Goal: Purchase product/service

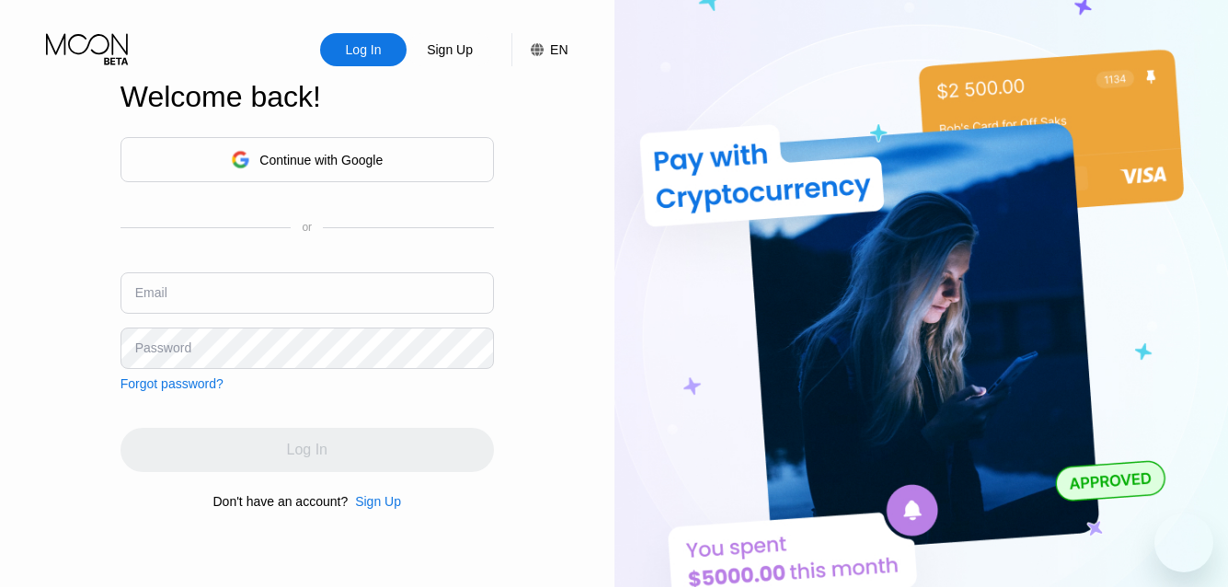
click at [280, 153] on div "Continue with Google" at bounding box center [320, 160] width 123 height 15
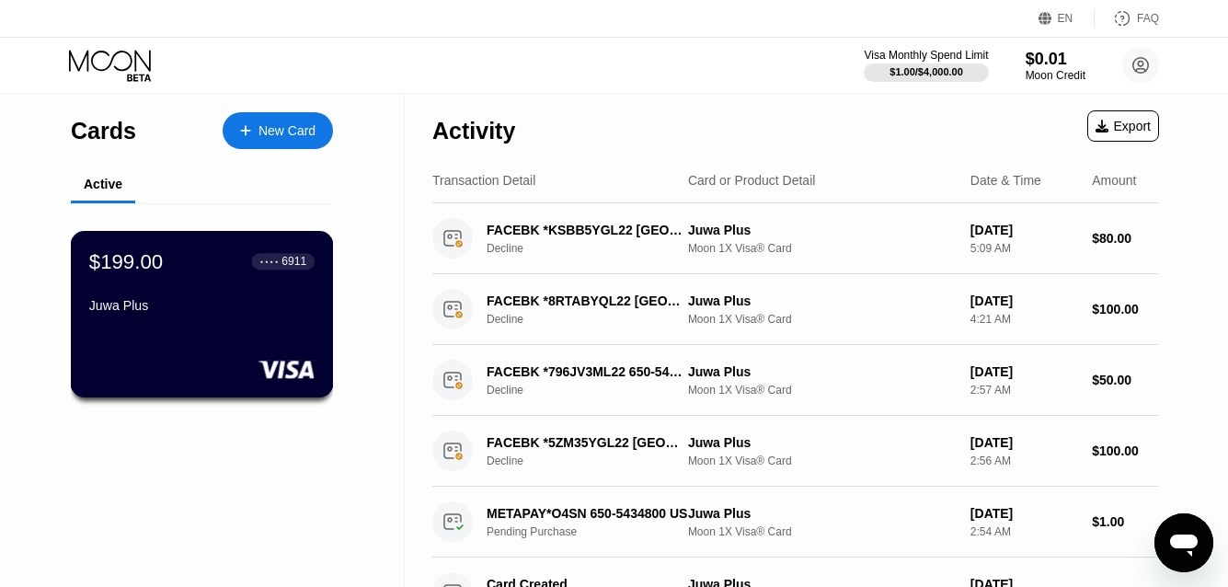
click at [231, 284] on div "$199.00 ● ● ● ● 6911 Juwa Plus" at bounding box center [201, 284] width 225 height 71
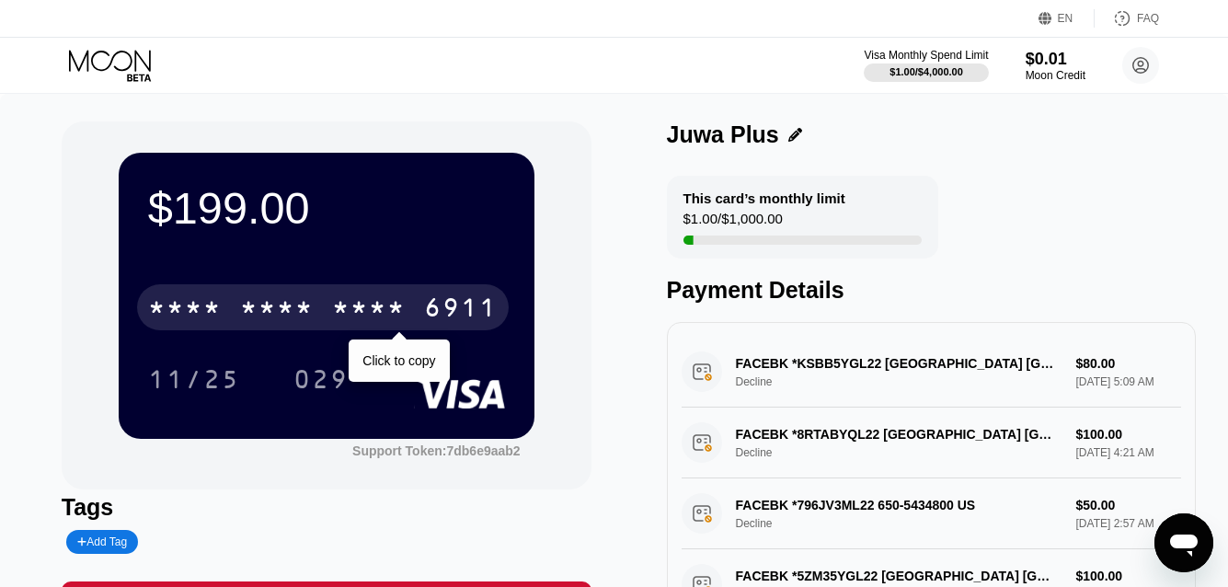
click at [275, 308] on div "* * * *" at bounding box center [277, 309] width 74 height 29
